Goal: Transaction & Acquisition: Purchase product/service

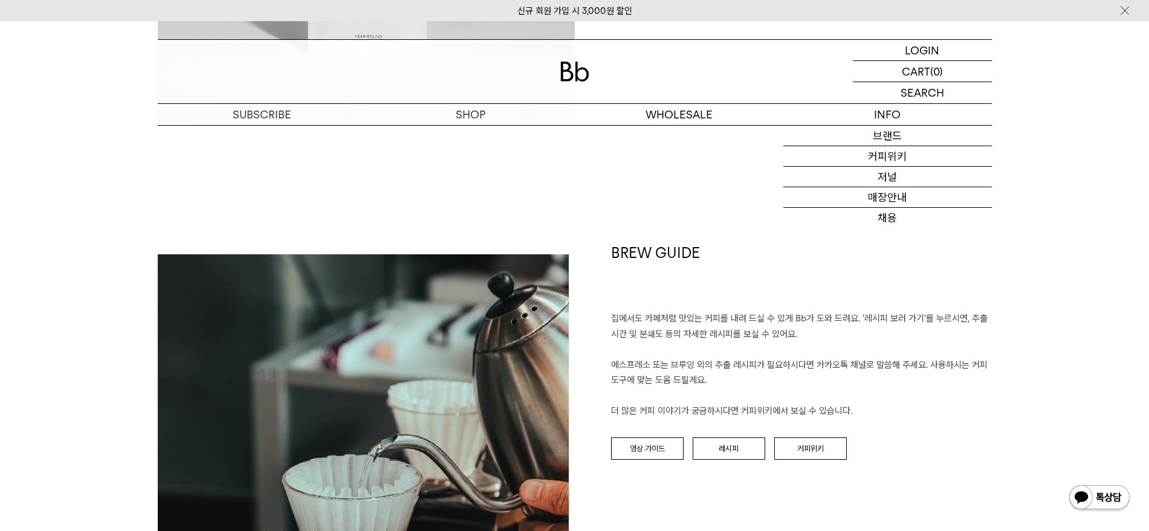
scroll to position [1058, 0]
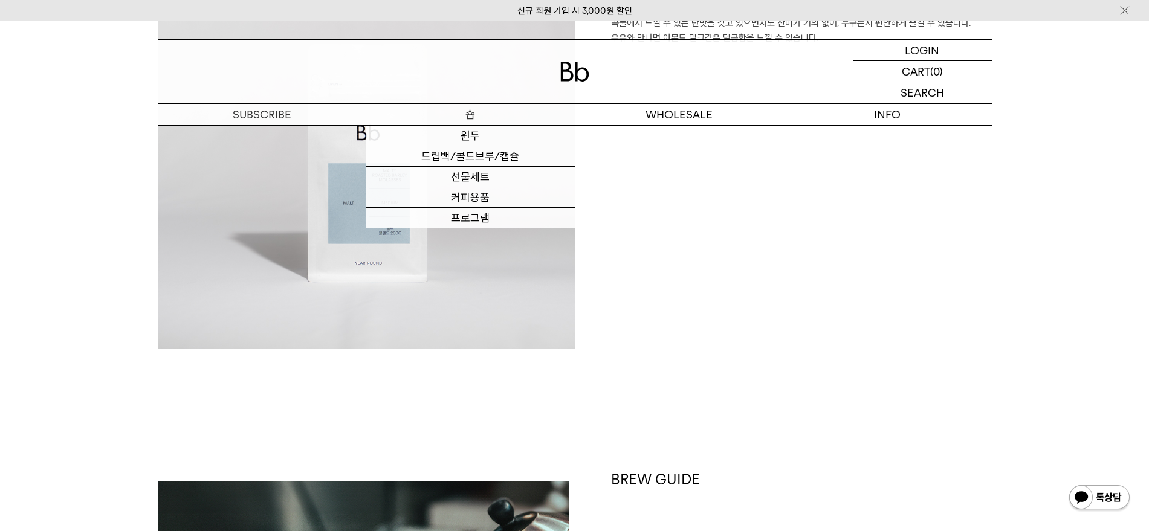
click at [482, 114] on p "숍" at bounding box center [470, 114] width 208 height 21
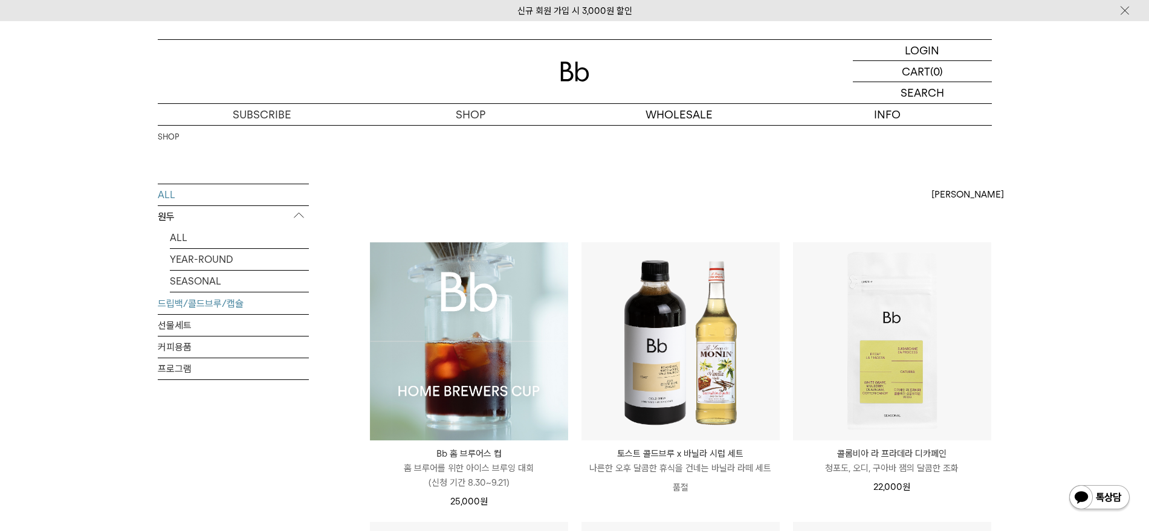
click at [212, 303] on link "드립백/콜드브루/캡슐" at bounding box center [233, 303] width 151 height 21
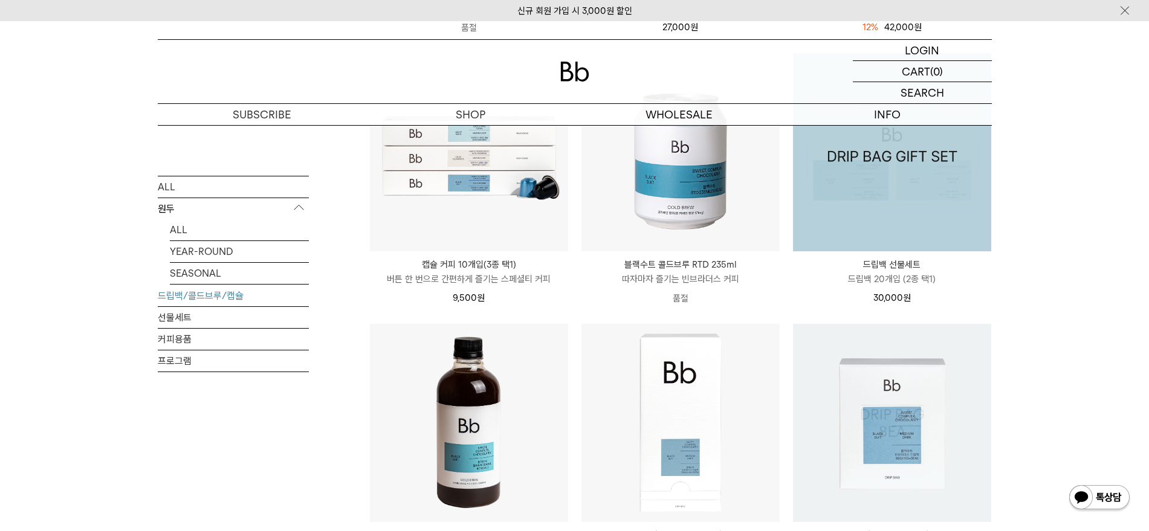
scroll to position [270, 0]
